Goal: Task Accomplishment & Management: Use online tool/utility

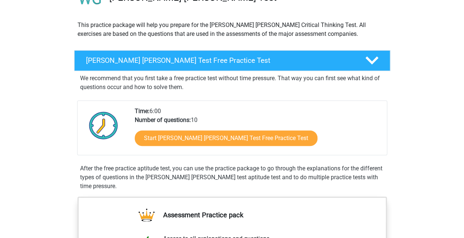
scroll to position [89, 0]
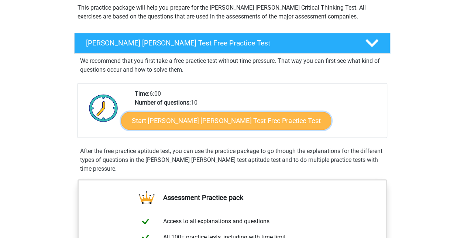
click at [151, 120] on link "Start Watson Glaser Test Free Practice Test" at bounding box center [226, 121] width 210 height 18
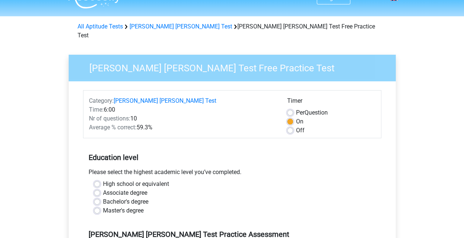
scroll to position [30, 0]
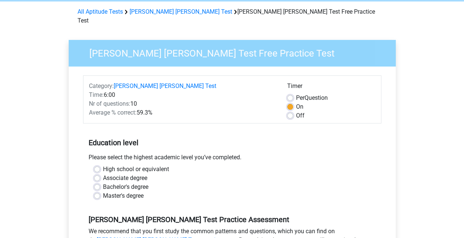
click at [100, 165] on div "High school or equivalent" at bounding box center [232, 169] width 276 height 9
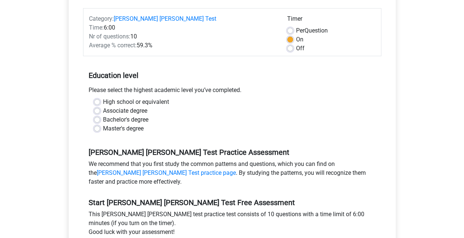
scroll to position [103, 0]
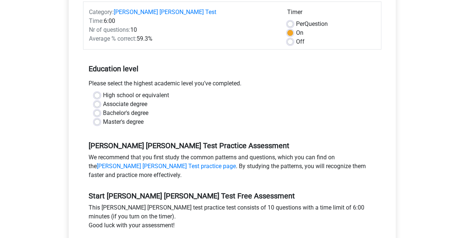
click at [103, 91] on label "High school or equivalent" at bounding box center [136, 95] width 66 height 9
click at [96, 91] on input "High school or equivalent" at bounding box center [97, 94] width 6 height 7
radio input "true"
click at [94, 100] on input "Associate degree" at bounding box center [97, 103] width 6 height 7
radio input "true"
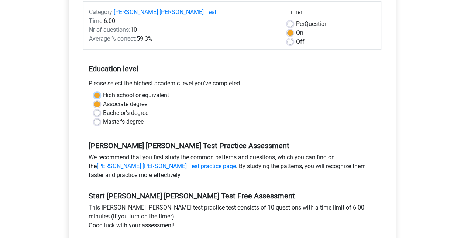
click at [94, 91] on input "High school or equivalent" at bounding box center [97, 94] width 6 height 7
radio input "true"
